Goal: Task Accomplishment & Management: Use online tool/utility

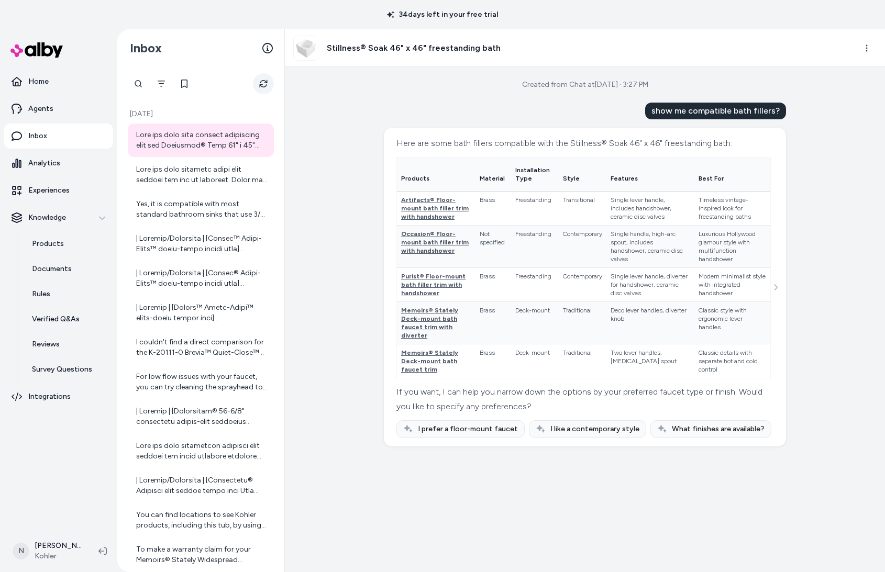
click at [263, 76] on button "Refresh" at bounding box center [263, 83] width 21 height 21
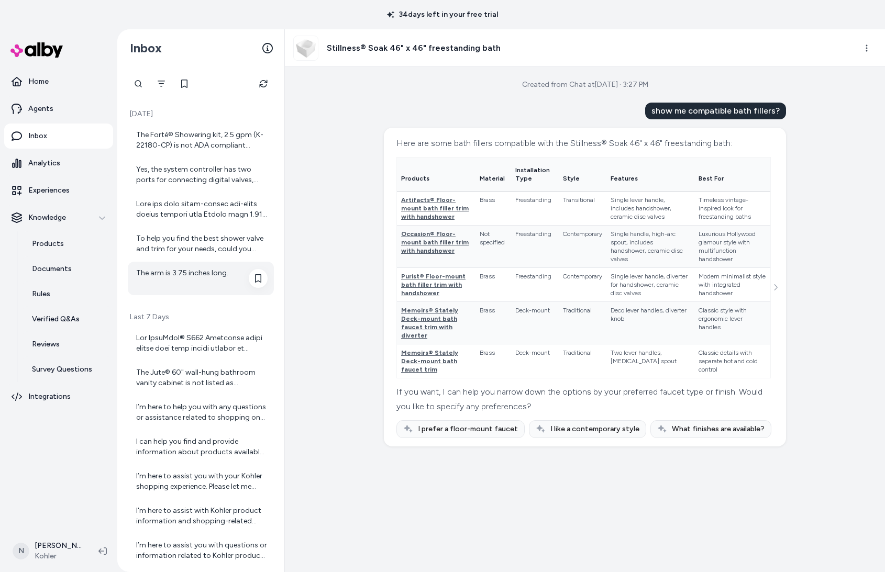
click at [195, 275] on div "The arm is 3.75 inches long." at bounding box center [201, 278] width 131 height 21
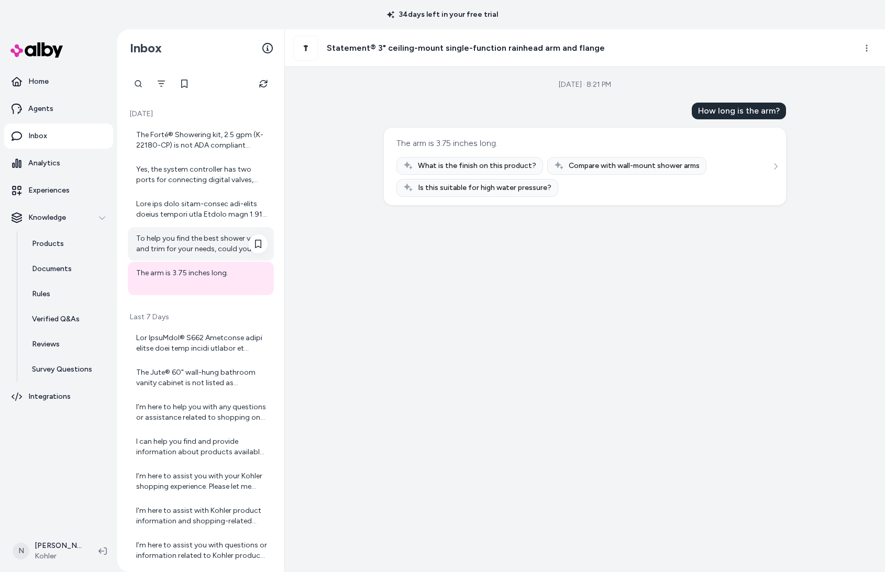
click at [169, 236] on div "To help you find the best shower valve and trim for your needs, could you pleas…" at bounding box center [201, 243] width 131 height 21
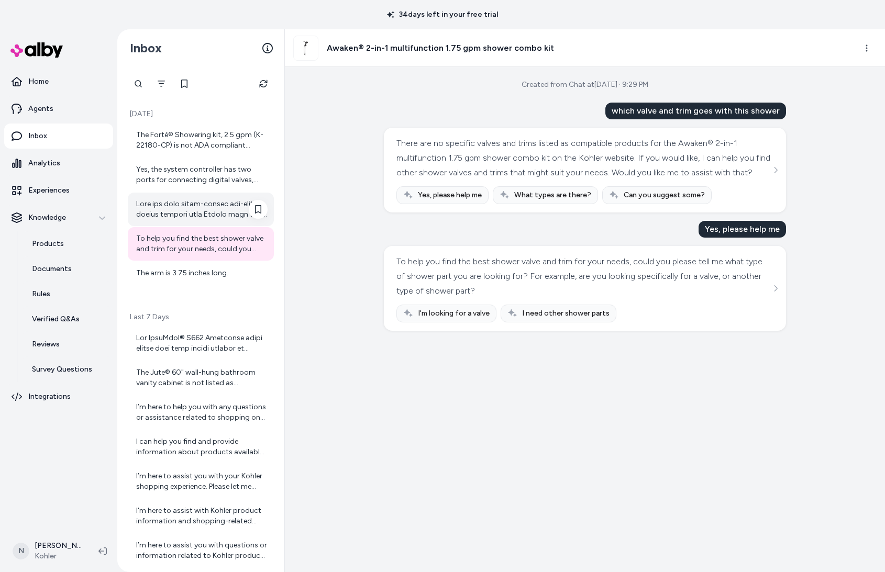
click at [188, 214] on div at bounding box center [201, 209] width 131 height 21
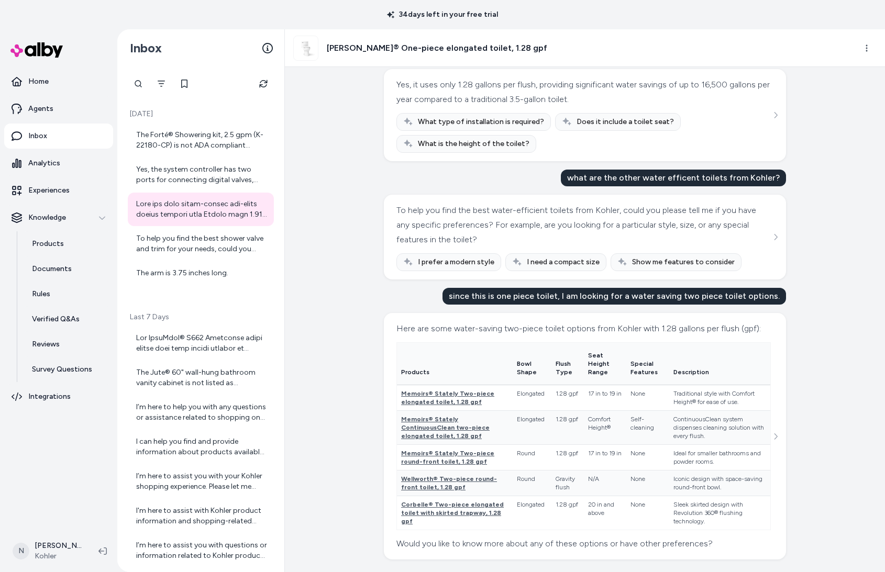
scroll to position [73, 0]
click at [221, 169] on div "Yes, the system controller has two ports for connecting digital valves, allowin…" at bounding box center [201, 174] width 131 height 21
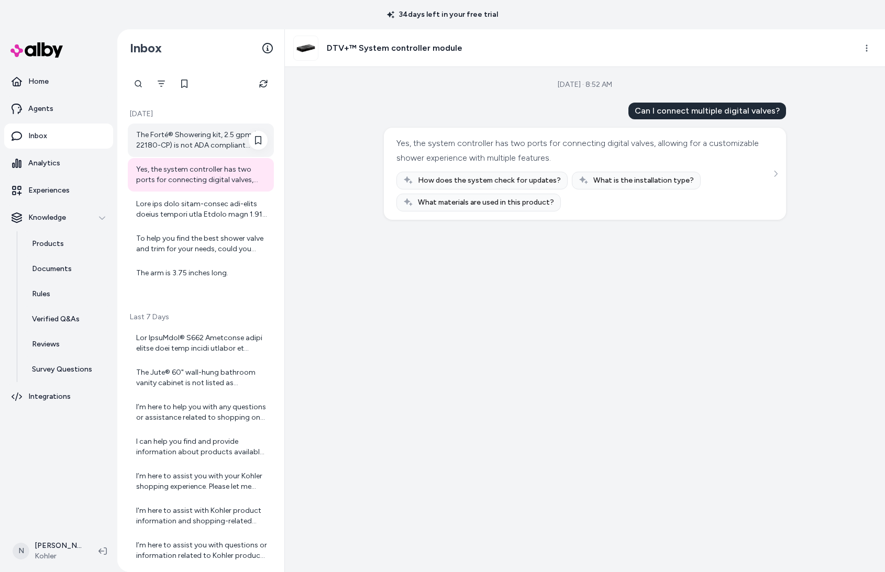
click at [202, 125] on div "The Forté® Showering kit, 2.5 gpm (K-22180-CP) is not ADA compliant according t…" at bounding box center [201, 140] width 146 height 33
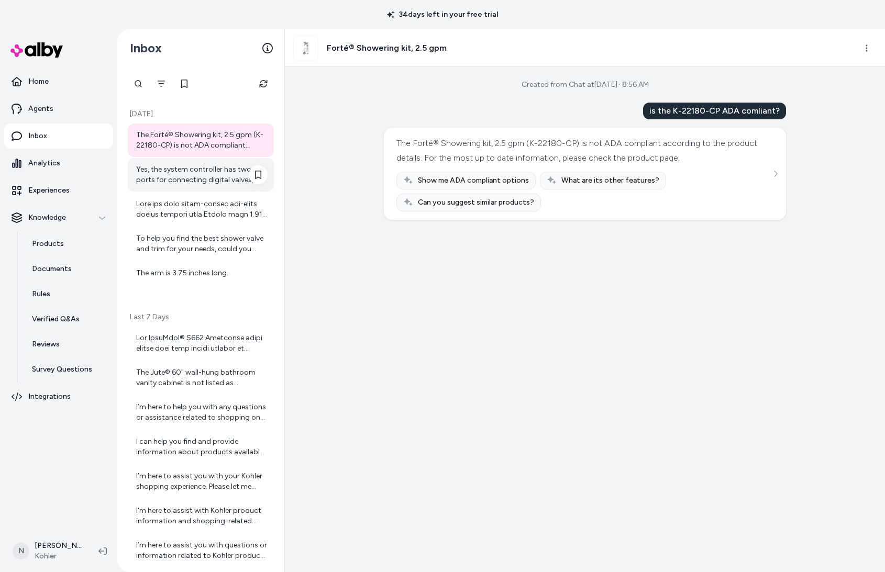
click at [160, 174] on div "Yes, the system controller has two ports for connecting digital valves, allowin…" at bounding box center [201, 174] width 131 height 21
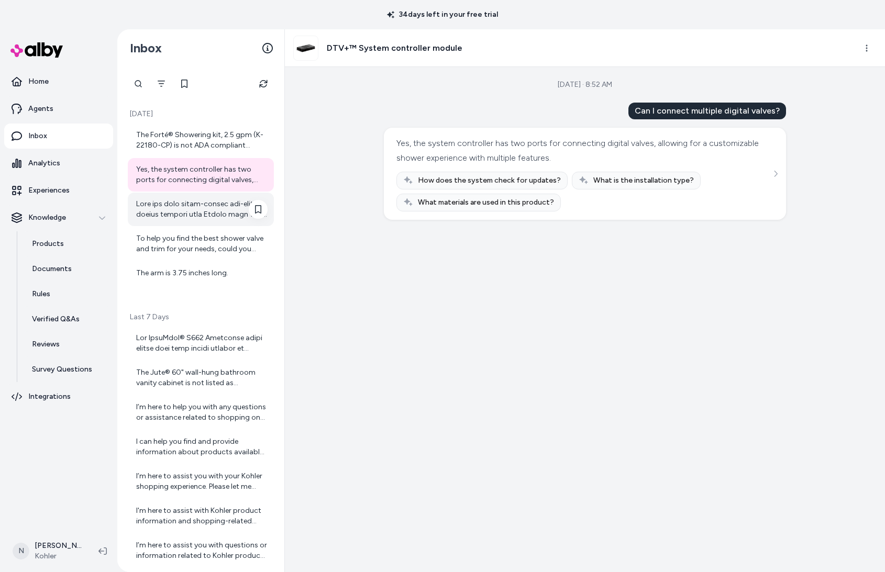
click at [178, 209] on div at bounding box center [201, 209] width 131 height 21
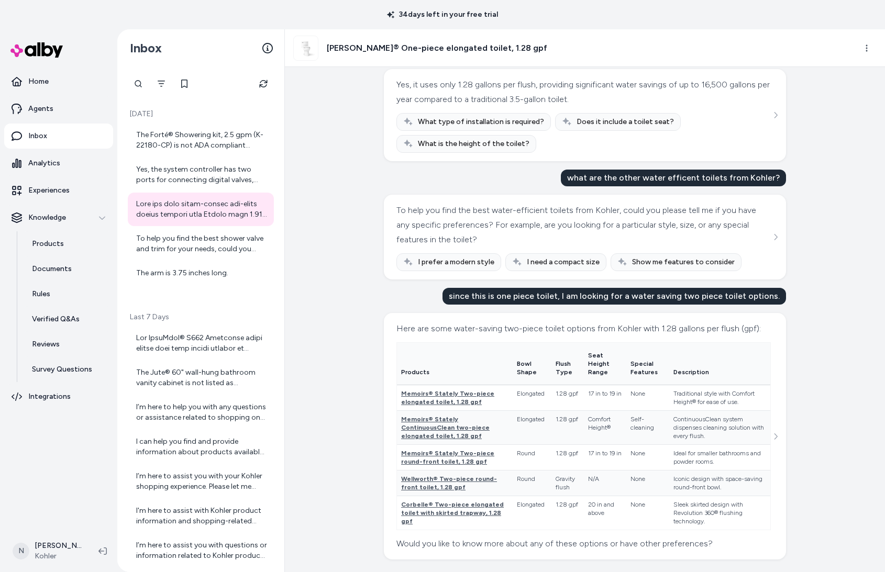
scroll to position [73, 0]
click at [51, 105] on p "Agents" at bounding box center [40, 109] width 25 height 10
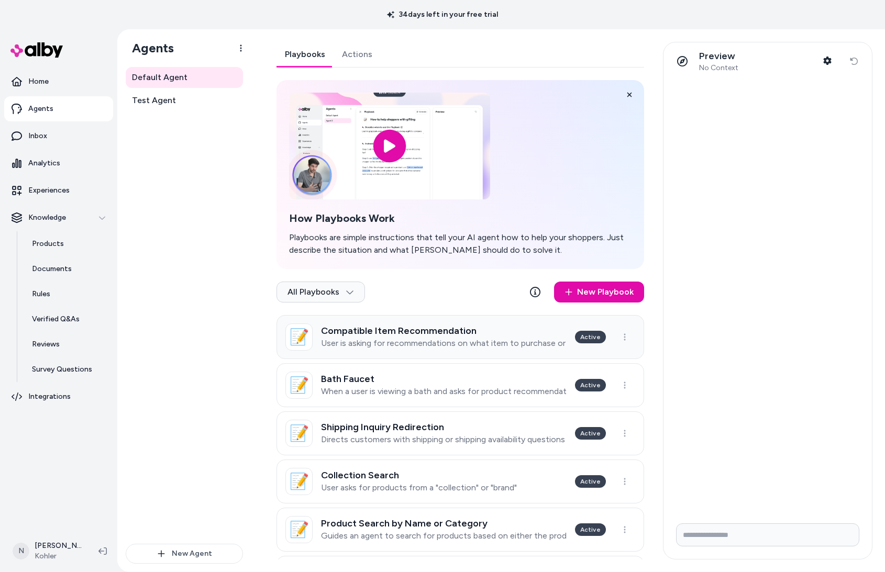
click at [443, 331] on h3 "Compatible Item Recommendation" at bounding box center [443, 331] width 245 height 10
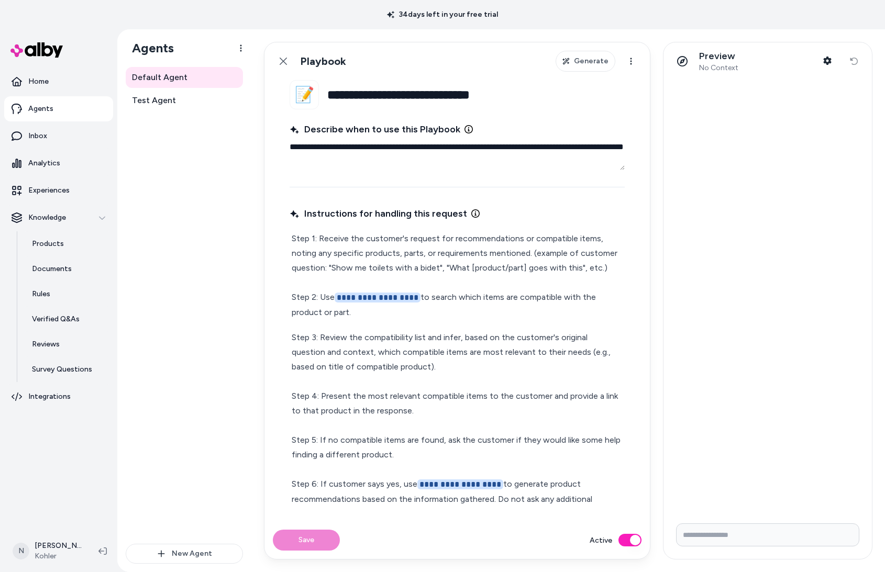
type textarea "*"
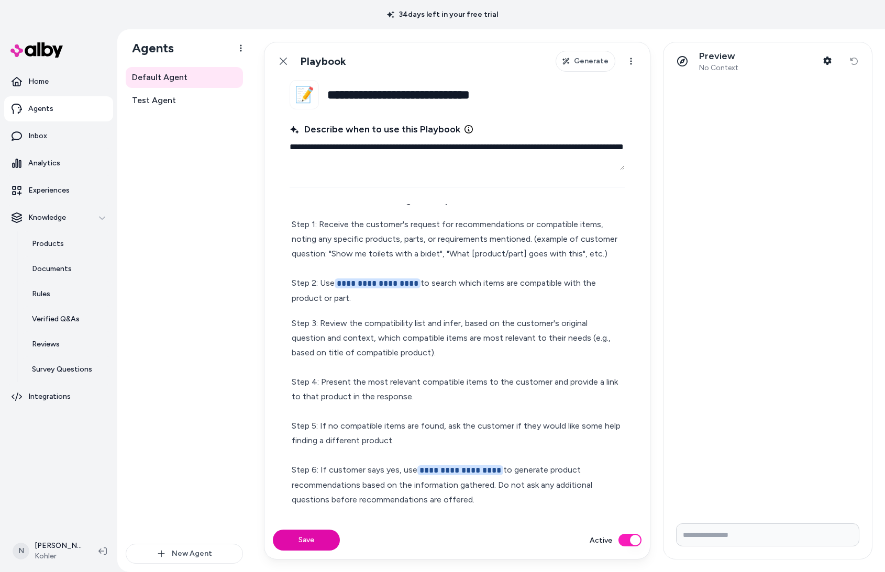
scroll to position [14, 0]
click at [274, 62] on link "Back" at bounding box center [283, 61] width 21 height 21
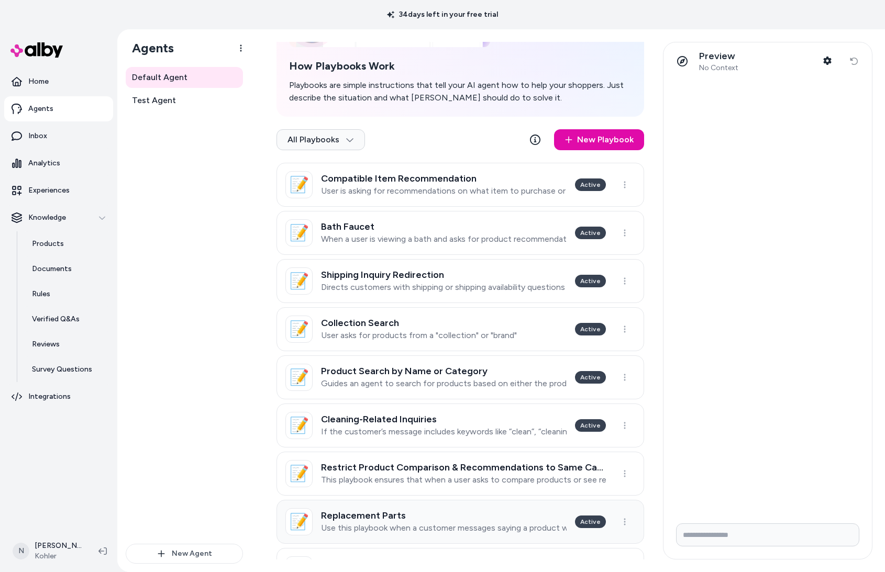
scroll to position [212, 0]
